Goal: Transaction & Acquisition: Book appointment/travel/reservation

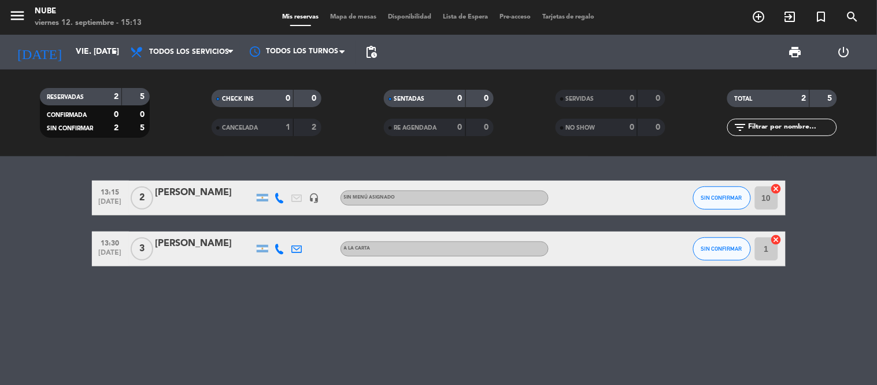
click at [78, 61] on input "vie. [DATE]" at bounding box center [125, 52] width 110 height 21
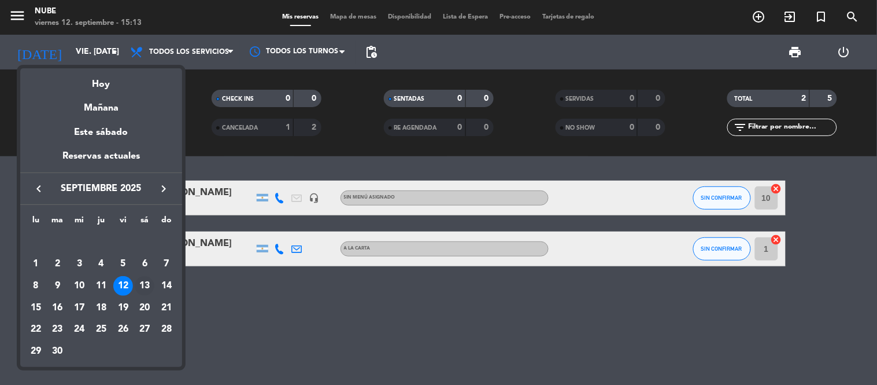
click at [142, 278] on div "13" at bounding box center [145, 286] width 20 height 20
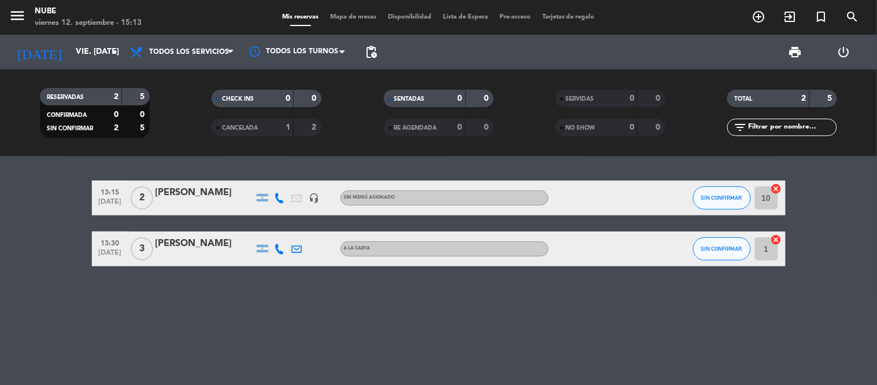
type input "sáb. [DATE]"
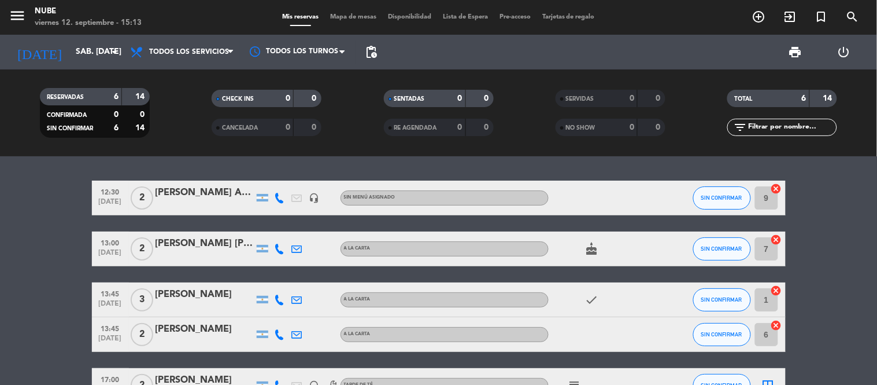
click at [70, 287] on bookings-row "12:30 [DATE] 2 [PERSON_NAME] Astegiano headset_mic Sin menú asignado SIN CONFIR…" at bounding box center [438, 316] width 877 height 273
click at [51, 276] on bookings-row "12:30 [DATE] 2 [PERSON_NAME] Astegiano headset_mic Sin menú asignado SIN CONFIR…" at bounding box center [438, 316] width 877 height 273
click at [83, 268] on bookings-row "12:30 [DATE] 2 [PERSON_NAME] Astegiano headset_mic Sin menú asignado SIN CONFIR…" at bounding box center [438, 316] width 877 height 273
click at [83, 267] on bookings-row "12:30 [DATE] 2 [PERSON_NAME] Astegiano headset_mic Sin menú asignado SIN CONFIR…" at bounding box center [438, 316] width 877 height 273
click at [825, 224] on bookings-row "12:30 [DATE] 2 [PERSON_NAME] Astegiano headset_mic Sin menú asignado SIN CONFIR…" at bounding box center [438, 316] width 877 height 273
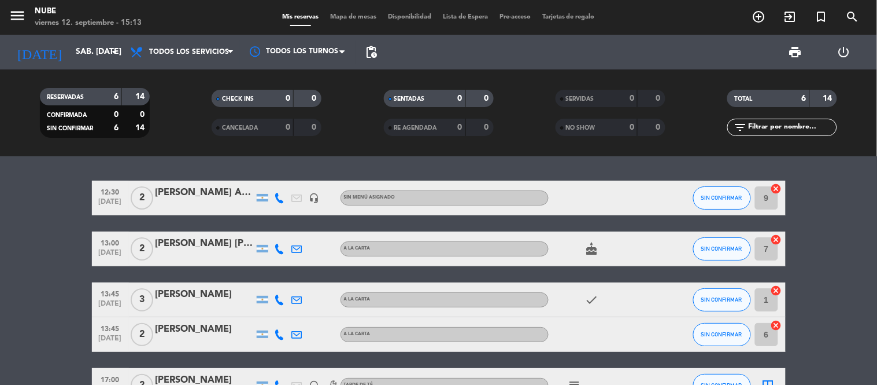
click at [855, 224] on bookings-row "12:30 [DATE] 2 [PERSON_NAME] Astegiano headset_mic Sin menú asignado SIN CONFIR…" at bounding box center [438, 316] width 877 height 273
click at [53, 214] on bookings-row "12:30 [DATE] 2 [PERSON_NAME] Astegiano headset_mic Sin menú asignado SIN CONFIR…" at bounding box center [438, 316] width 877 height 273
click at [757, 19] on icon "add_circle_outline" at bounding box center [759, 17] width 14 height 14
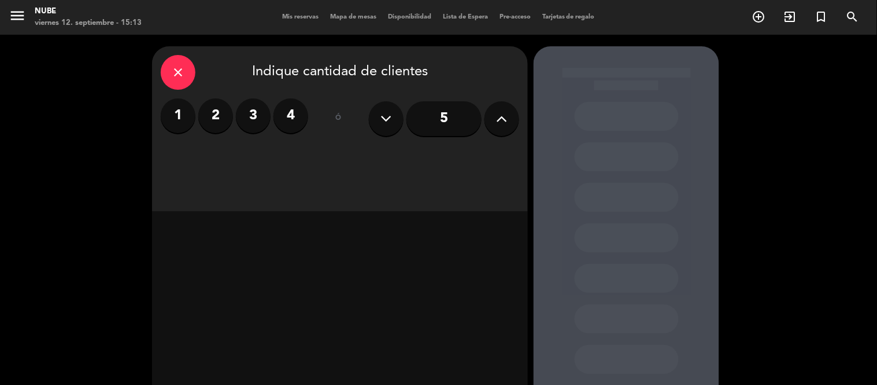
click at [212, 116] on label "2" at bounding box center [215, 115] width 35 height 35
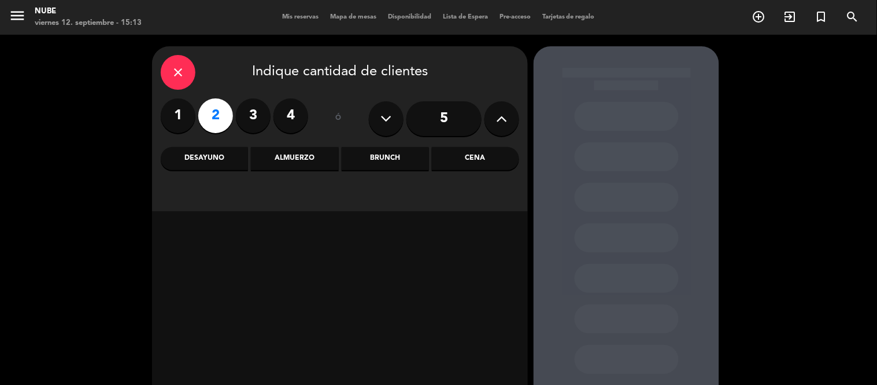
click at [321, 152] on div "Almuerzo" at bounding box center [294, 158] width 87 height 23
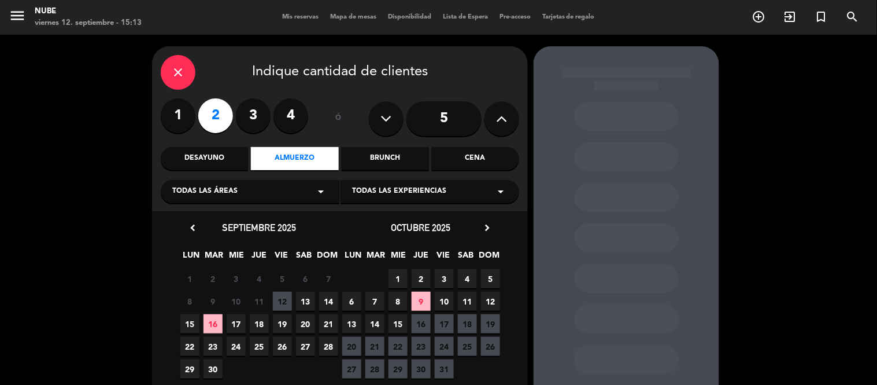
click at [316, 224] on div "chevron_left septiembre 2025" at bounding box center [259, 228] width 162 height 16
click at [275, 221] on div "chevron_left septiembre 2025" at bounding box center [259, 228] width 162 height 16
drag, startPoint x: 283, startPoint y: 226, endPoint x: 240, endPoint y: 228, distance: 43.5
click at [241, 228] on span "septiembre 2025" at bounding box center [259, 228] width 74 height 12
click at [240, 228] on span "septiembre 2025" at bounding box center [259, 228] width 74 height 12
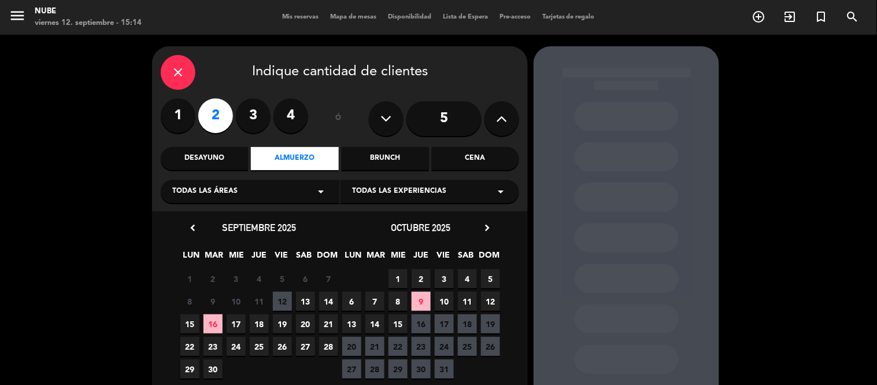
click at [299, 299] on span "13" at bounding box center [305, 301] width 19 height 19
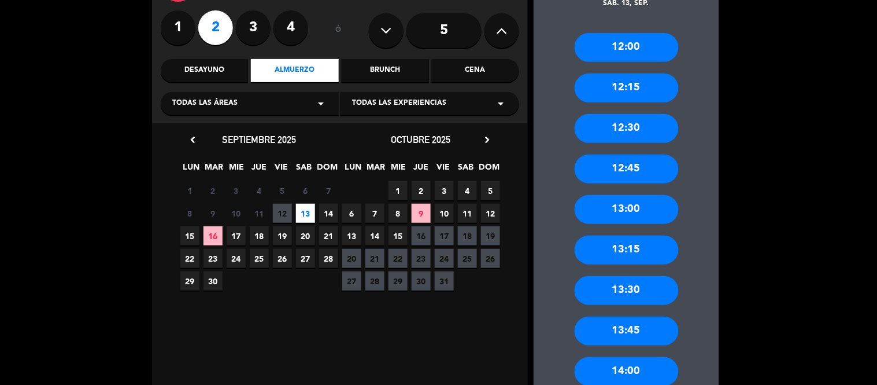
scroll to position [110, 0]
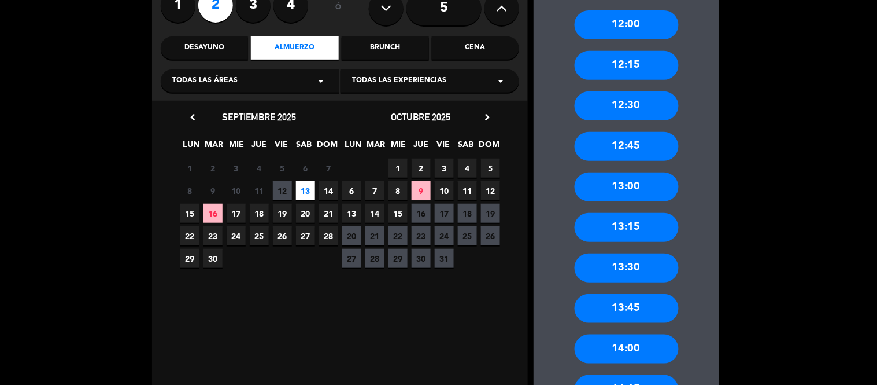
click at [617, 262] on div "13:30" at bounding box center [627, 267] width 104 height 29
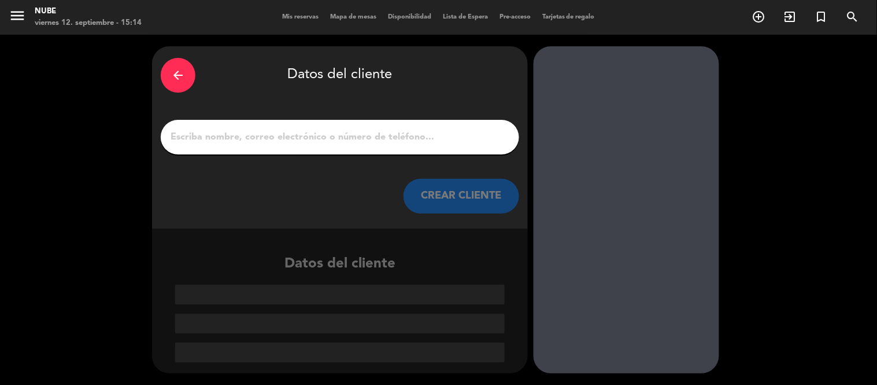
scroll to position [0, 0]
click at [350, 126] on div at bounding box center [340, 137] width 359 height 35
click at [380, 143] on input "1" at bounding box center [339, 137] width 341 height 16
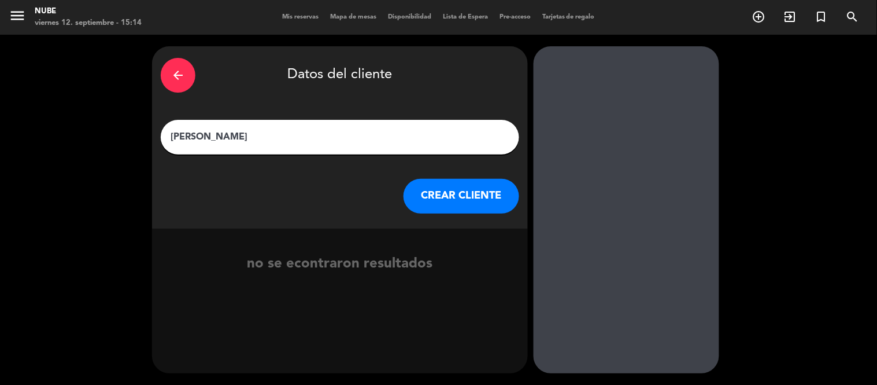
type input "[PERSON_NAME]"
click at [438, 194] on button "CREAR CLIENTE" at bounding box center [462, 196] width 116 height 35
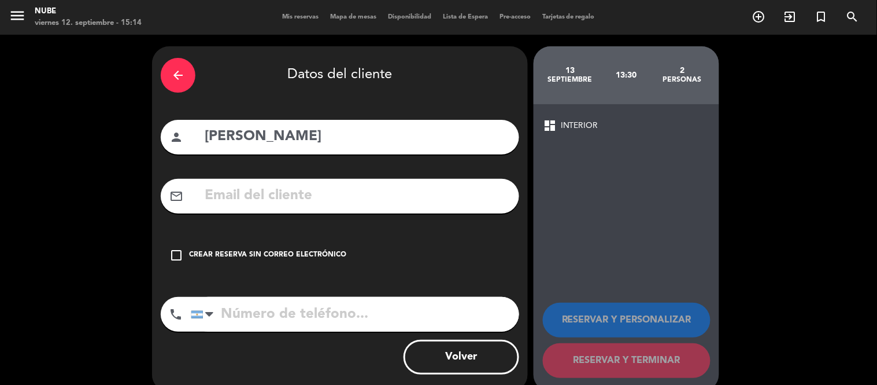
click at [279, 252] on div "Crear reserva sin correo electrónico" at bounding box center [267, 255] width 157 height 12
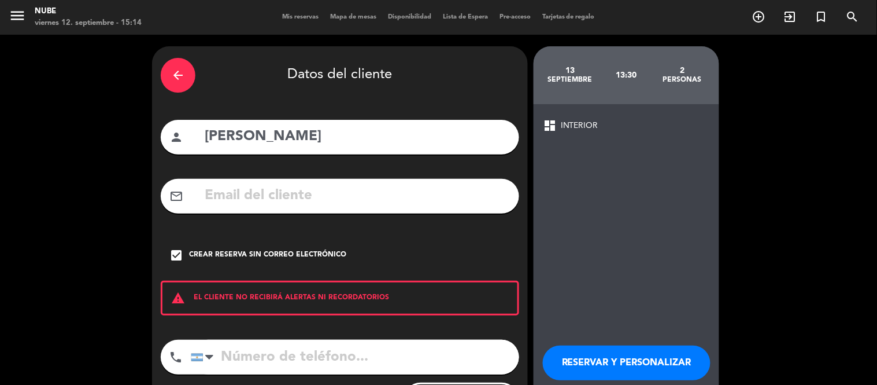
scroll to position [61, 0]
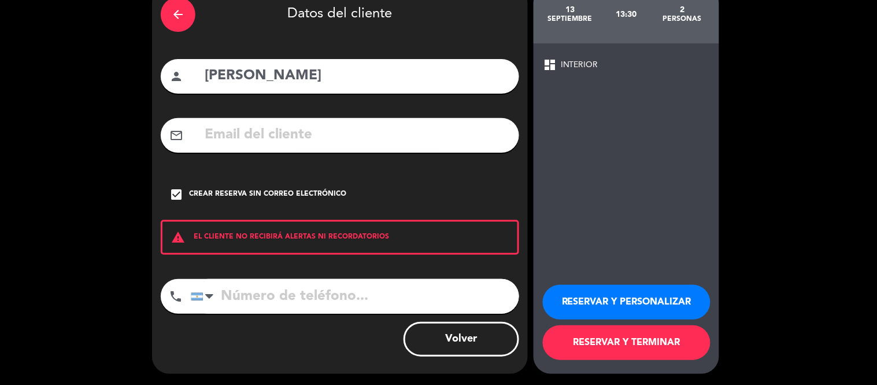
click at [638, 334] on button "RESERVAR Y TERMINAR" at bounding box center [627, 342] width 168 height 35
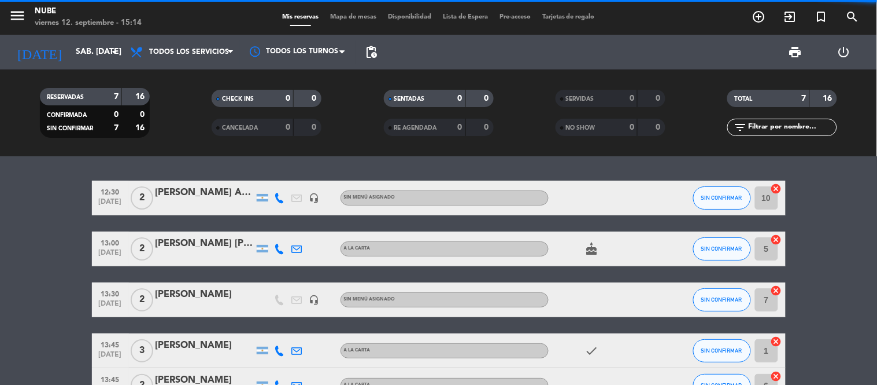
click at [29, 176] on div "12:30 [DATE] 2 [PERSON_NAME] Astegiano headset_mic Sin menú asignado SIN CONFIR…" at bounding box center [438, 270] width 877 height 228
